Goal: Communication & Community: Answer question/provide support

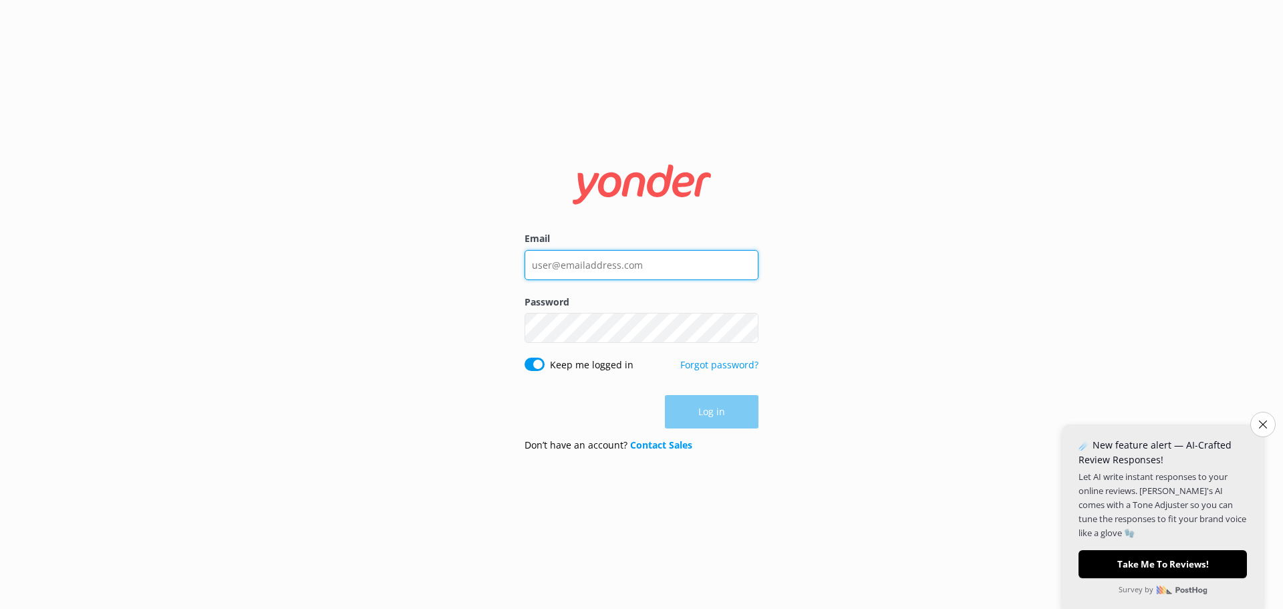
type input "[EMAIL_ADDRESS][DOMAIN_NAME]"
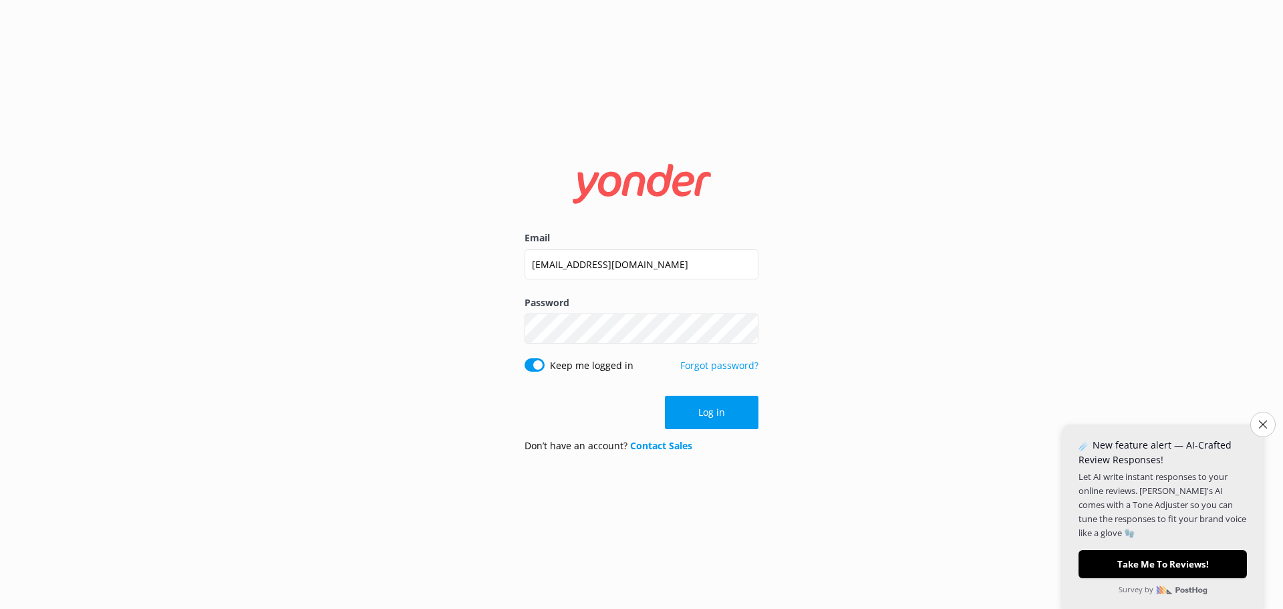
click at [704, 410] on div "Log in" at bounding box center [641, 412] width 234 height 33
click at [1268, 426] on button "Close survey" at bounding box center [1263, 424] width 28 height 28
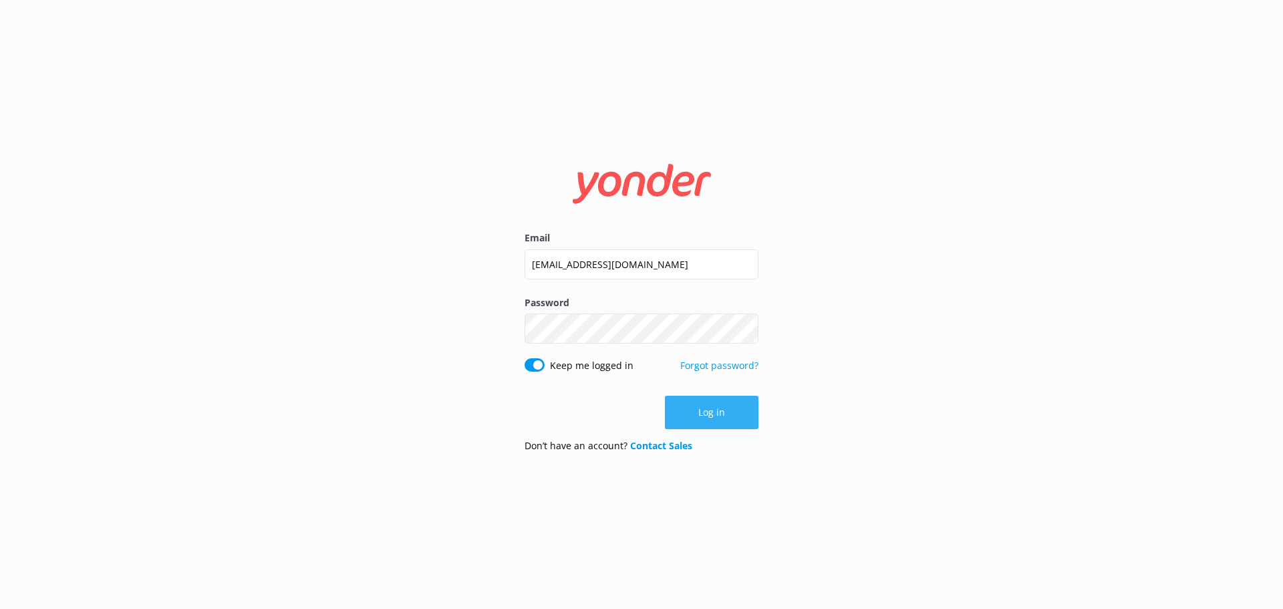
drag, startPoint x: 704, startPoint y: 392, endPoint x: 708, endPoint y: 406, distance: 14.0
click at [704, 392] on form "Email [EMAIL_ADDRESS][DOMAIN_NAME] Password Show password Keep me logged in For…" at bounding box center [641, 304] width 234 height 317
click at [707, 425] on button "Log in" at bounding box center [712, 412] width 94 height 33
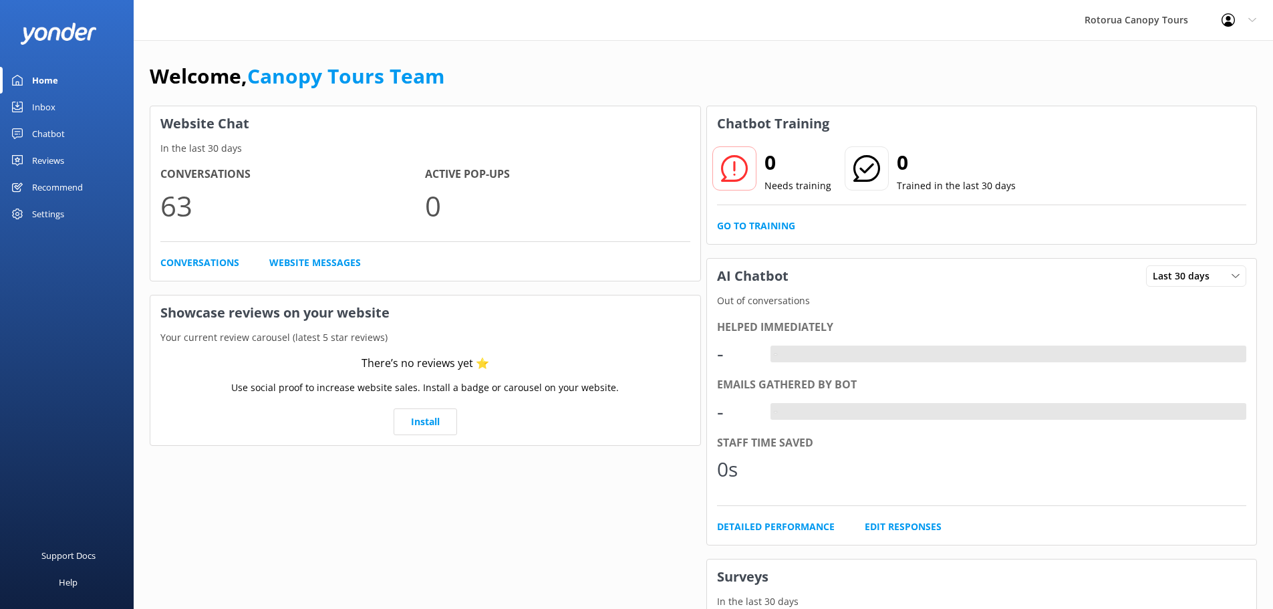
click at [47, 102] on div "Inbox" at bounding box center [43, 107] width 23 height 27
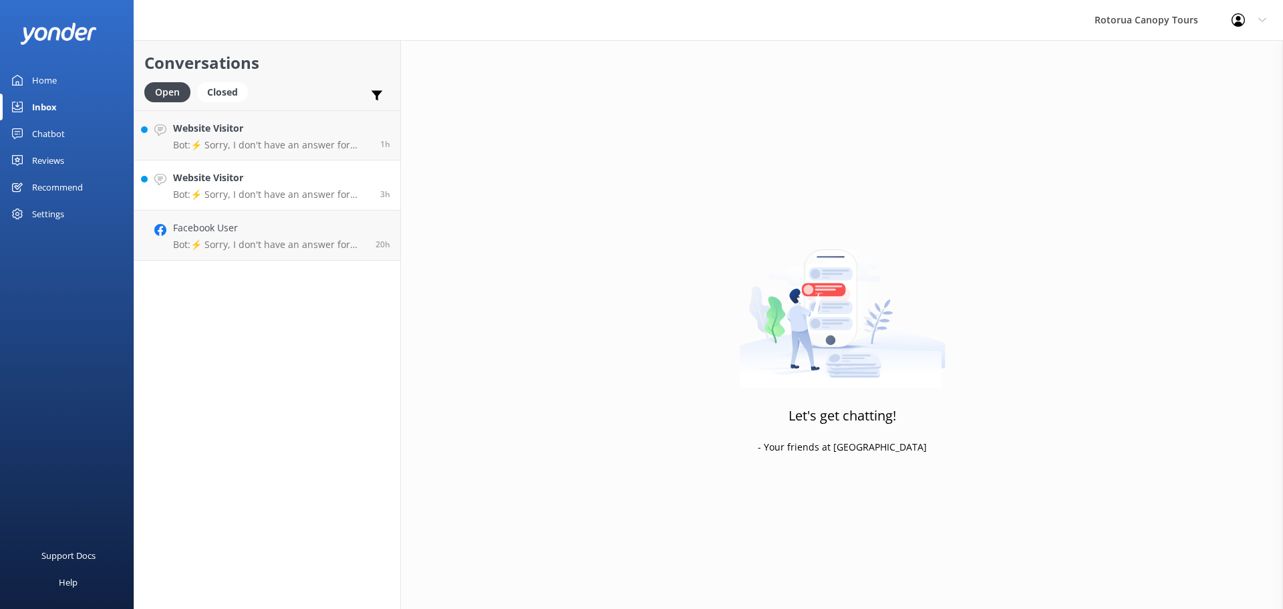
click at [216, 180] on h4 "Website Visitor" at bounding box center [271, 177] width 197 height 15
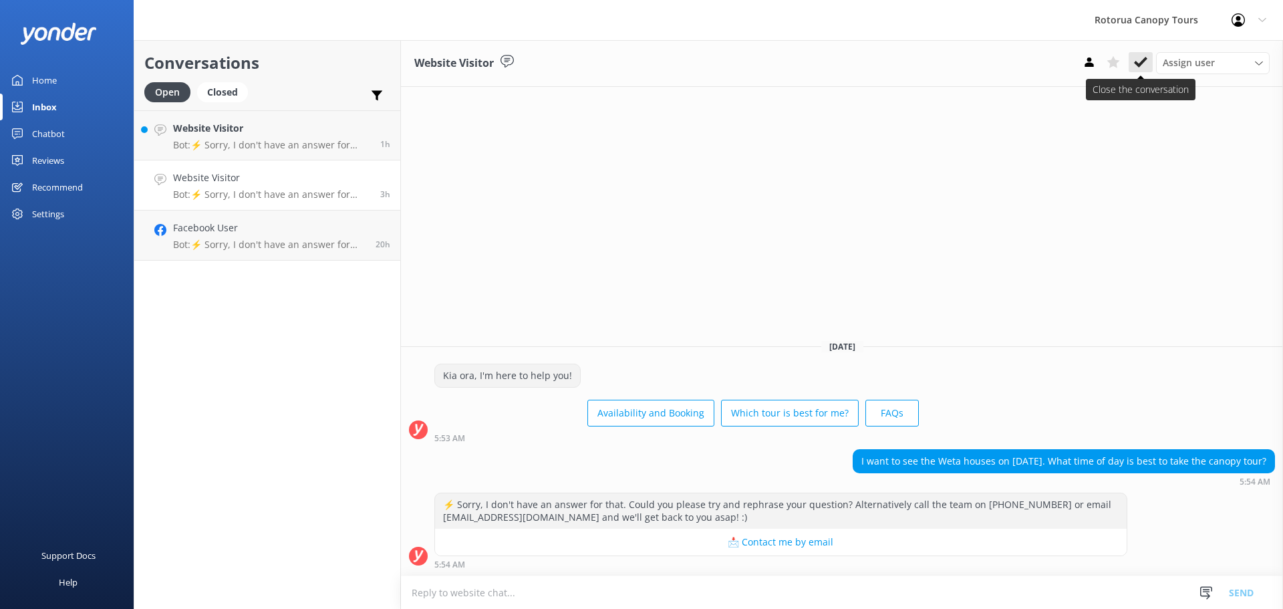
click at [1137, 69] on button at bounding box center [1140, 62] width 24 height 20
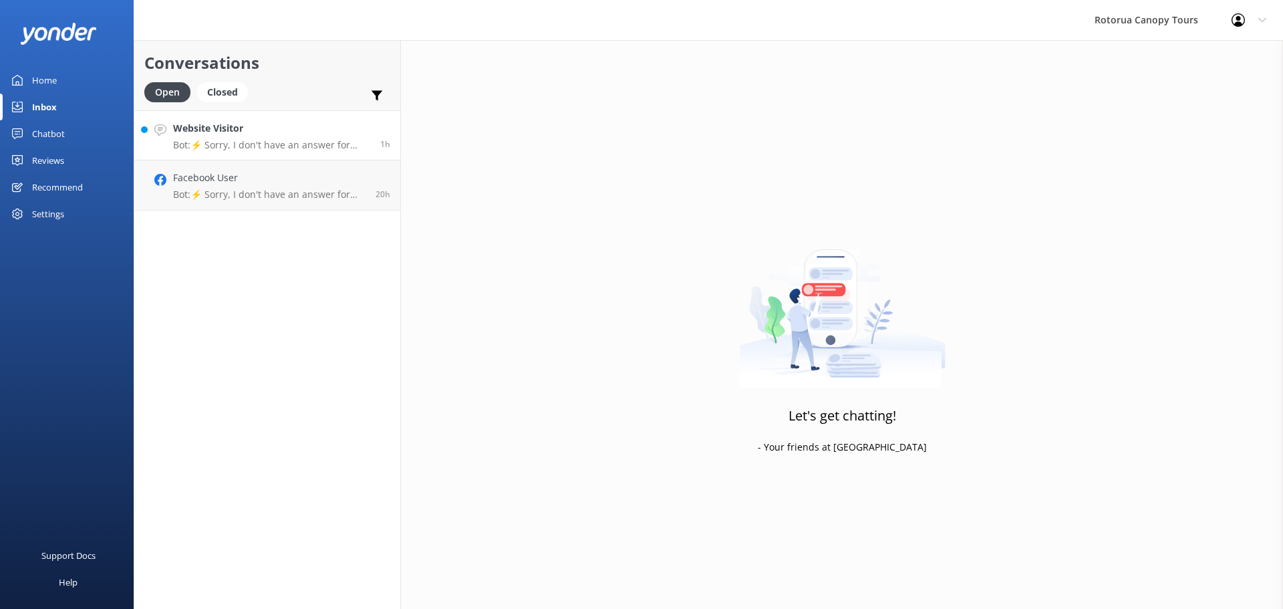
click at [312, 133] on h4 "Website Visitor" at bounding box center [271, 128] width 197 height 15
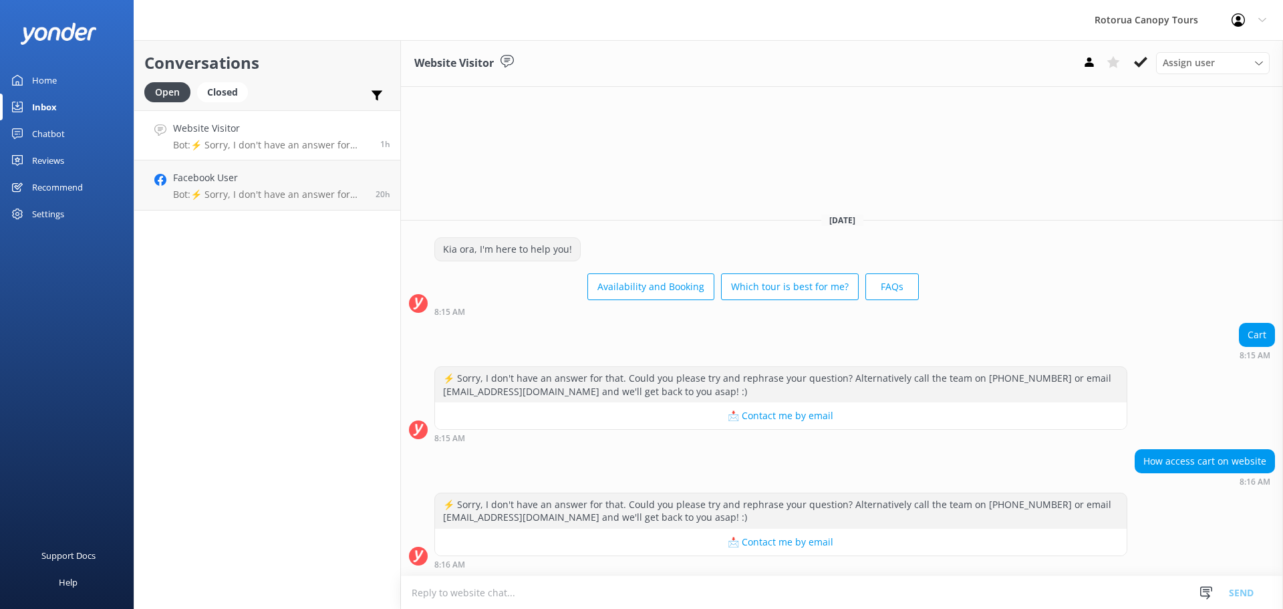
click at [489, 590] on textarea at bounding box center [842, 592] width 882 height 33
click at [494, 595] on textarea at bounding box center [842, 592] width 882 height 33
click at [485, 593] on textarea "Kia ORa" at bounding box center [842, 591] width 882 height 33
click at [1211, 591] on icon at bounding box center [1205, 591] width 13 height 13
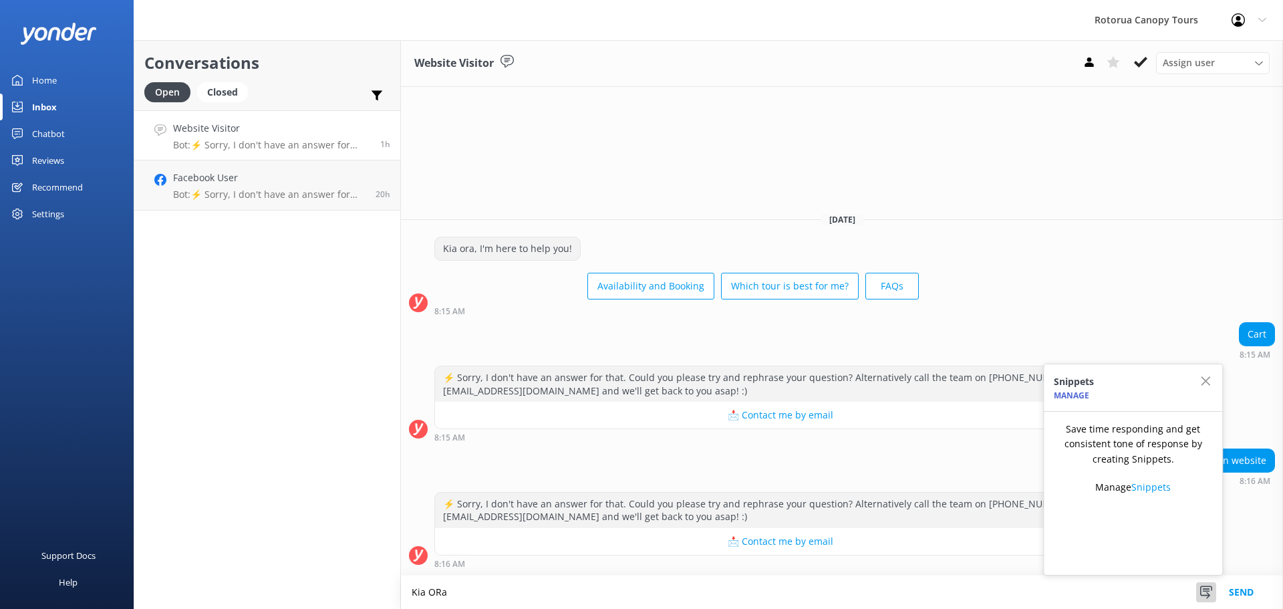
click at [461, 597] on textarea "Kia ORa" at bounding box center [842, 591] width 882 height 33
drag, startPoint x: 460, startPoint y: 597, endPoint x: 445, endPoint y: 601, distance: 15.9
click at [445, 601] on textarea "Kia ORa" at bounding box center [842, 591] width 882 height 33
click at [639, 591] on textarea "[PERSON_NAME], you can find the cart at the top right corner of the" at bounding box center [842, 591] width 882 height 33
drag, startPoint x: 716, startPoint y: 592, endPoint x: 637, endPoint y: 591, distance: 79.5
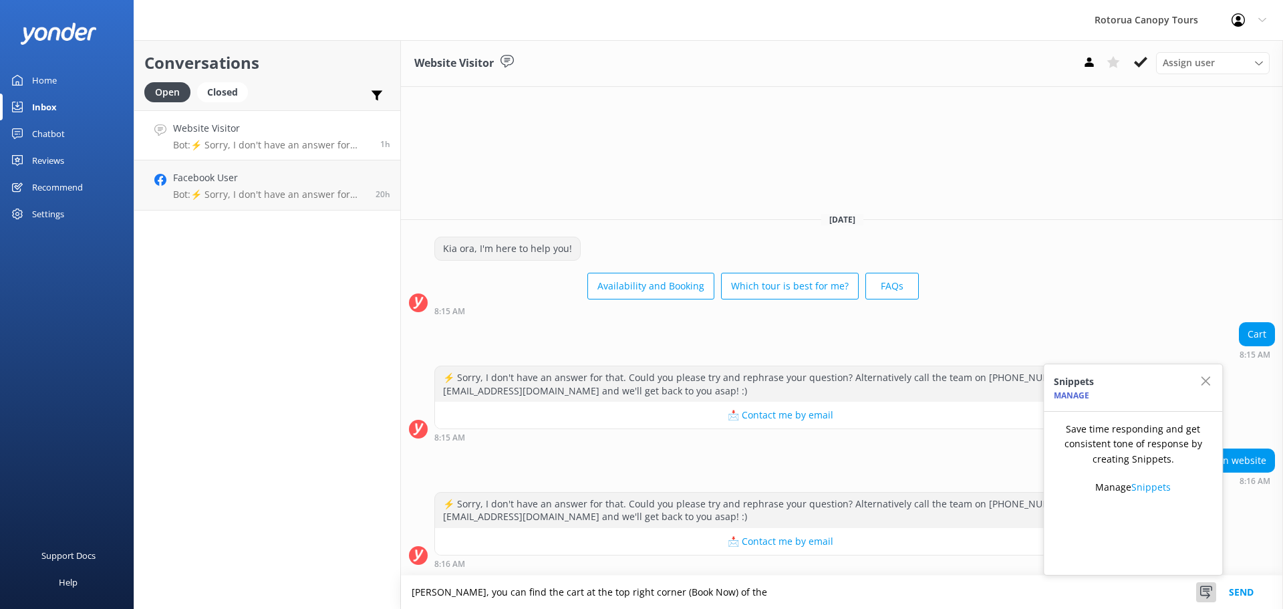
click at [637, 591] on textarea "[PERSON_NAME], you can find the cart at the top right corner (Book Now) of the" at bounding box center [842, 591] width 882 height 33
click at [808, 594] on textarea "[PERSON_NAME], you can find the cart at the top right corner of the website. It…" at bounding box center [842, 591] width 882 height 33
click at [798, 591] on textarea "[PERSON_NAME], you can find the cart at the top right corner of the website. It…" at bounding box center [842, 591] width 882 height 33
click at [949, 593] on textarea "[PERSON_NAME], you can find the cart at the top right corner of the website. It…" at bounding box center [842, 591] width 882 height 33
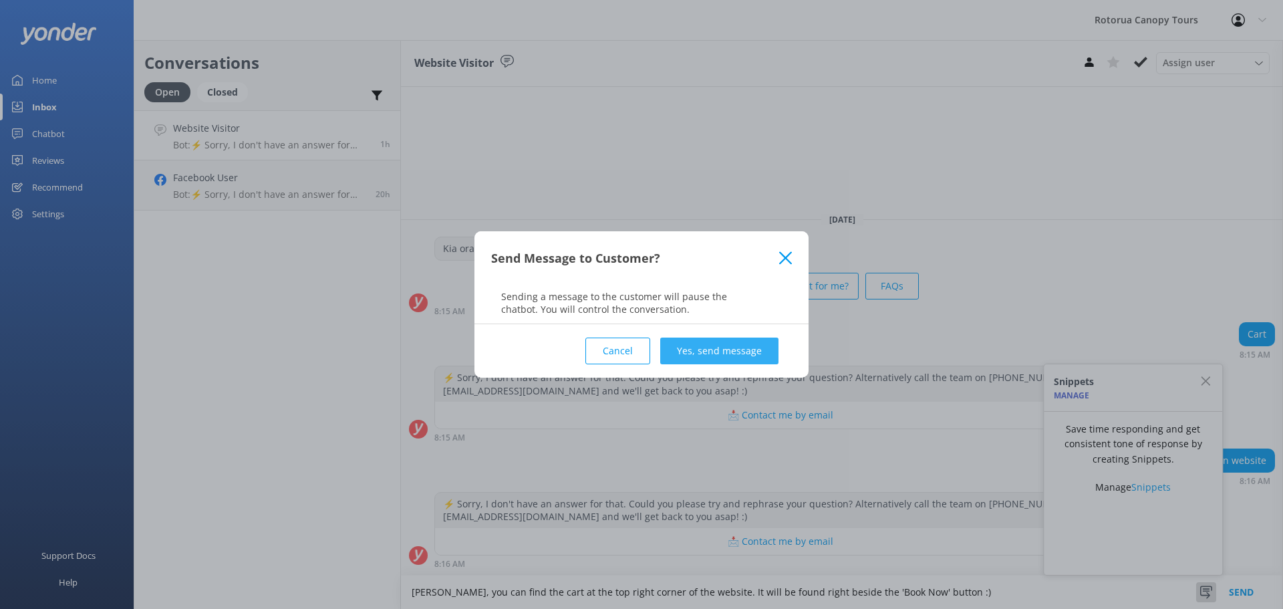
type textarea "[PERSON_NAME], you can find the cart at the top right corner of the website. It…"
click at [713, 355] on button "Yes, send message" at bounding box center [719, 350] width 118 height 27
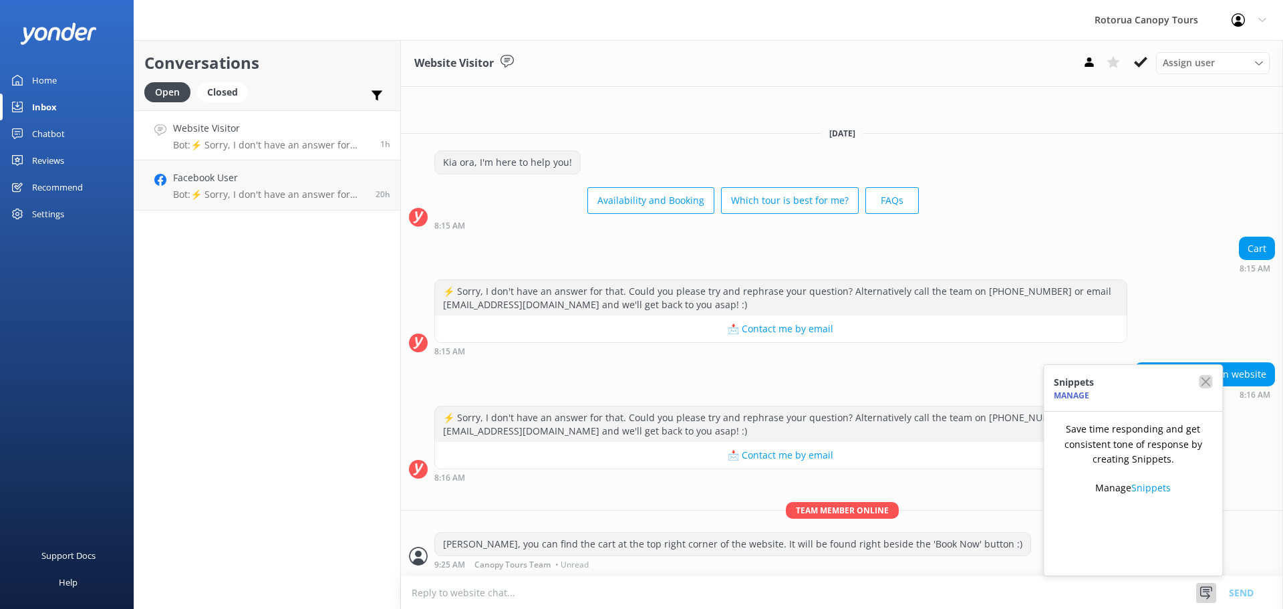
click at [1206, 383] on icon "button" at bounding box center [1205, 381] width 13 height 13
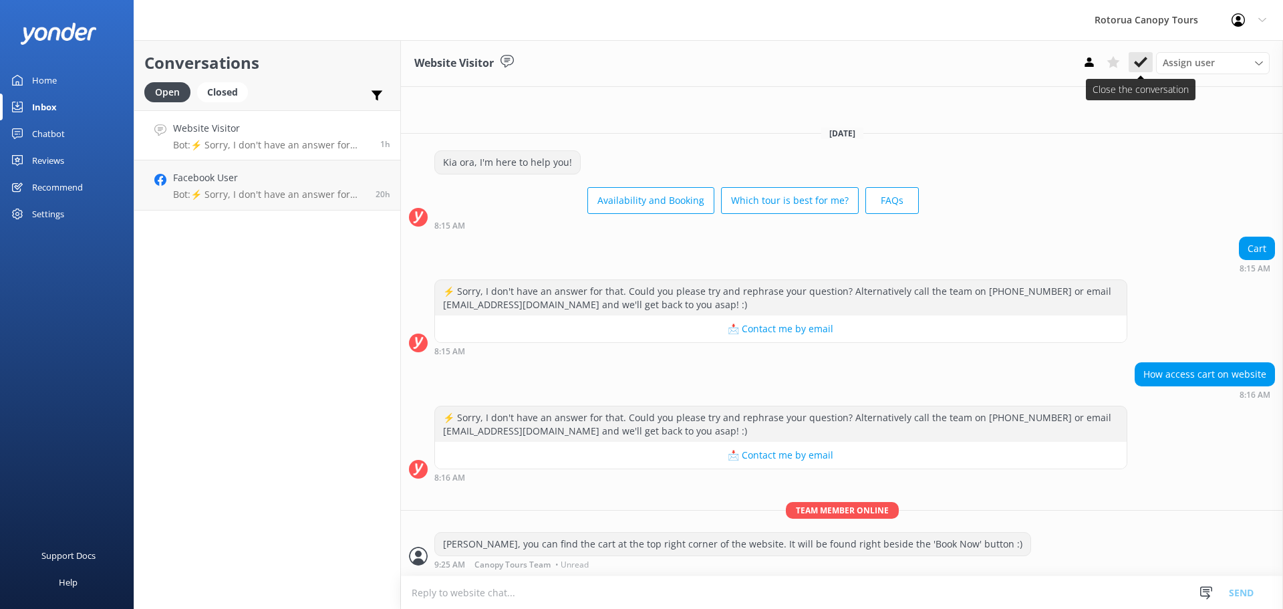
click at [1145, 59] on use at bounding box center [1140, 62] width 13 height 11
